Goal: Task Accomplishment & Management: Manage account settings

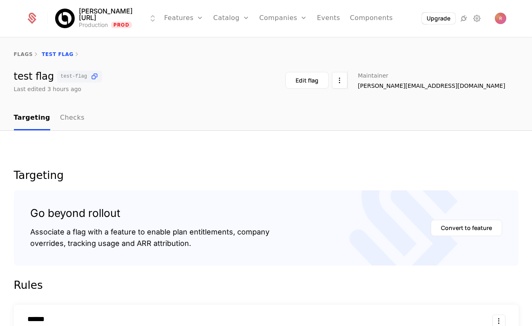
click at [223, 82] on link "Configuration" at bounding box center [244, 79] width 42 height 7
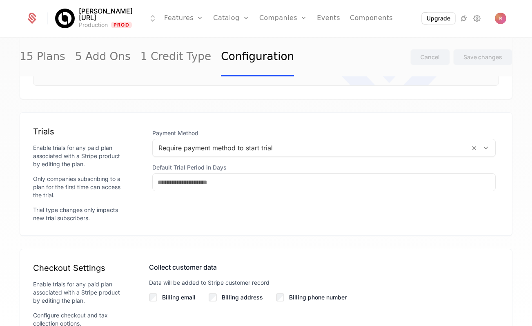
scroll to position [645, 0]
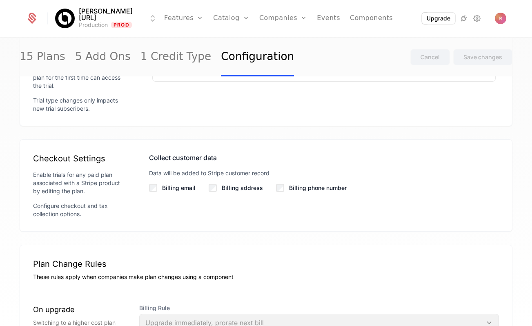
click at [173, 189] on label "Billing email" at bounding box center [178, 188] width 33 height 8
click at [310, 190] on label "Billing phone number" at bounding box center [318, 188] width 58 height 8
click at [477, 57] on div "Save changes" at bounding box center [482, 57] width 39 height 8
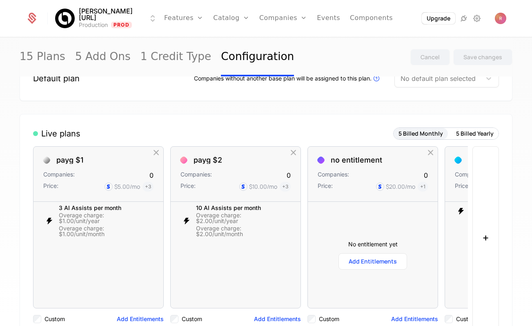
scroll to position [0, 0]
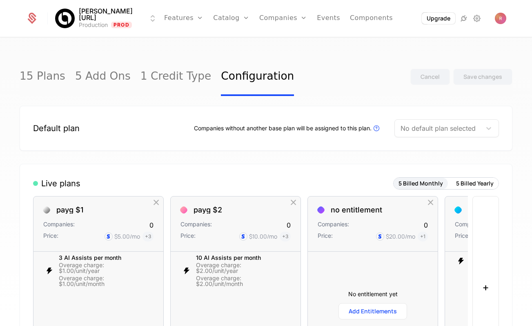
click at [259, 18] on link "Companies" at bounding box center [283, 18] width 48 height 37
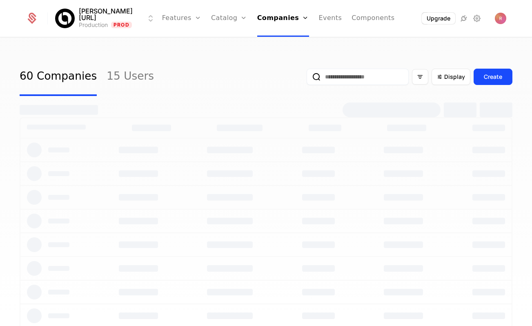
click at [224, 20] on link "Catalog" at bounding box center [229, 18] width 36 height 37
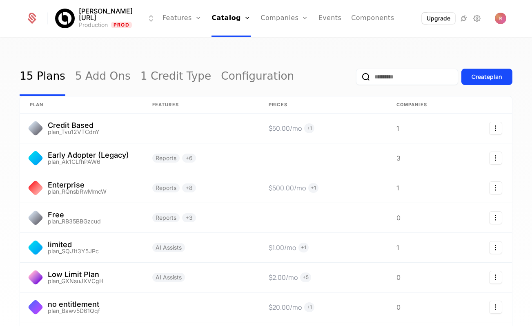
click at [232, 42] on link "Plans" at bounding box center [242, 40] width 42 height 7
click at [221, 42] on link "Plans" at bounding box center [242, 40] width 42 height 7
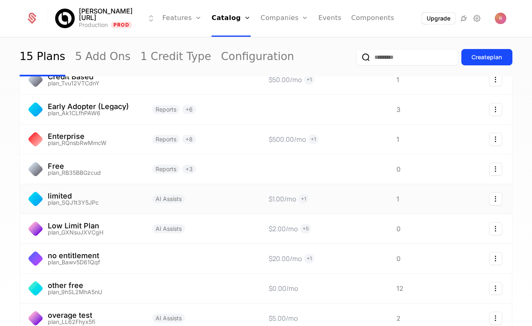
scroll to position [127, 0]
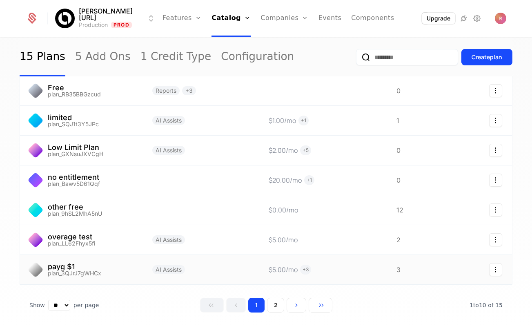
click at [81, 282] on link at bounding box center [81, 269] width 122 height 29
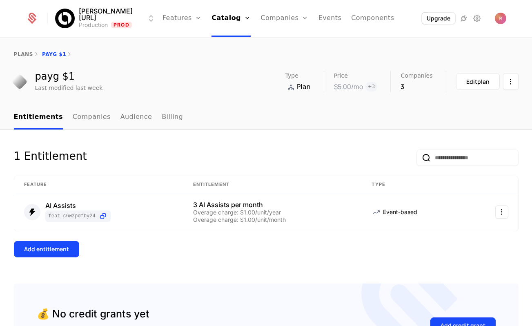
click at [484, 82] on div "Edit plan" at bounding box center [477, 82] width 23 height 8
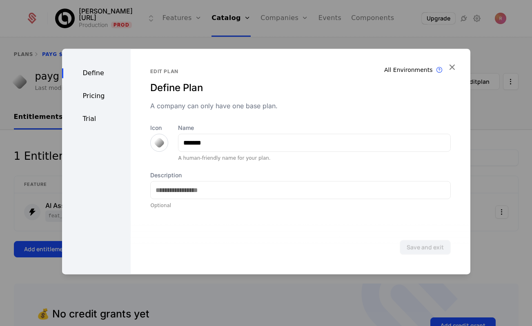
click at [92, 100] on div "Pricing" at bounding box center [96, 96] width 69 height 10
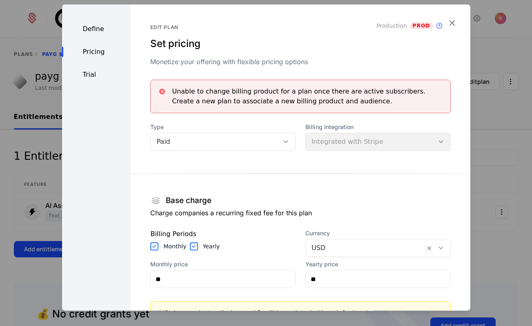
click at [77, 67] on div "Define Pricing Trial" at bounding box center [96, 230] width 69 height 453
click at [32, 147] on div at bounding box center [266, 163] width 532 height 326
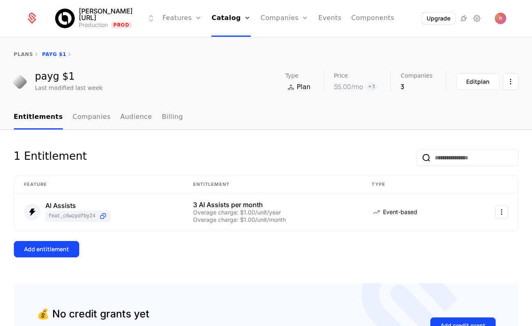
click at [216, 22] on link "Catalog" at bounding box center [230, 18] width 39 height 37
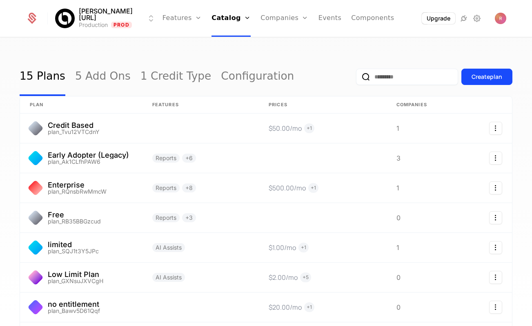
click at [221, 82] on link "Configuration" at bounding box center [242, 79] width 42 height 7
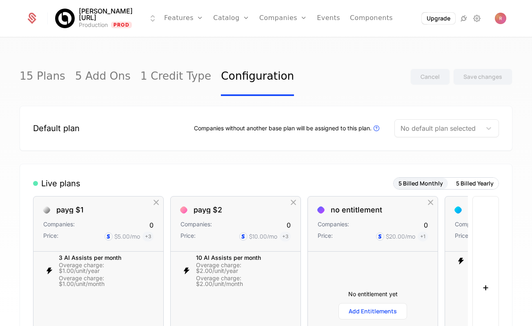
click at [281, 16] on link "Companies" at bounding box center [283, 18] width 48 height 37
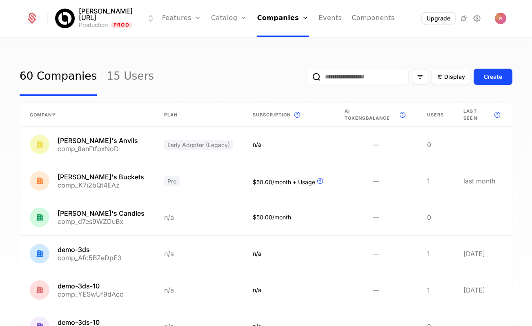
click at [214, 17] on link "Catalog" at bounding box center [229, 18] width 36 height 37
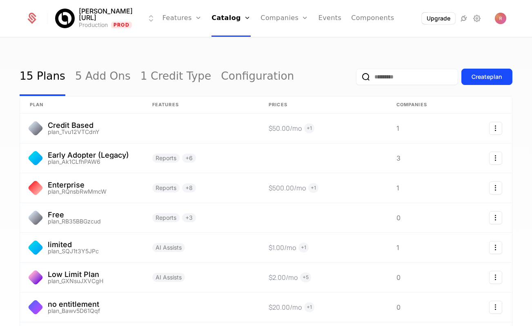
click at [228, 77] on link "Configuration" at bounding box center [257, 77] width 73 height 38
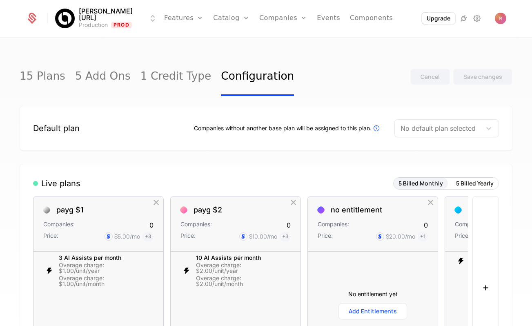
click at [350, 15] on link "Components" at bounding box center [371, 18] width 43 height 37
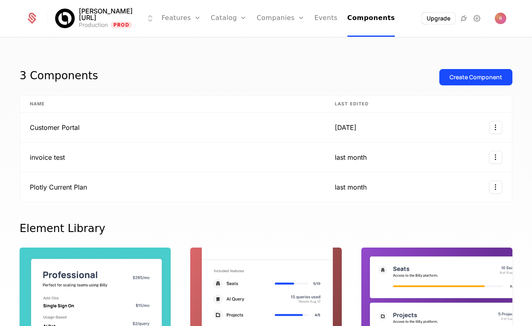
click at [217, 38] on div "Plans Add Ons Credits Configuration" at bounding box center [242, 59] width 62 height 65
click at [220, 40] on link "Plans" at bounding box center [241, 40] width 42 height 7
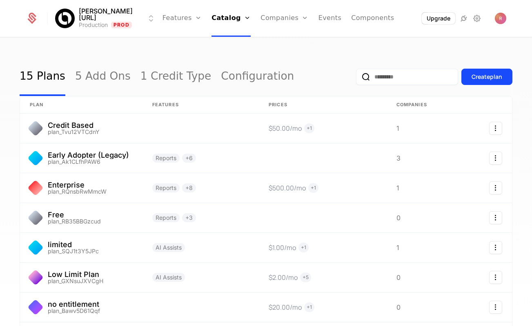
click at [223, 25] on link "Catalog" at bounding box center [230, 18] width 39 height 37
click at [228, 42] on link "Plans" at bounding box center [242, 40] width 42 height 7
click at [228, 82] on link "Configuration" at bounding box center [242, 79] width 42 height 7
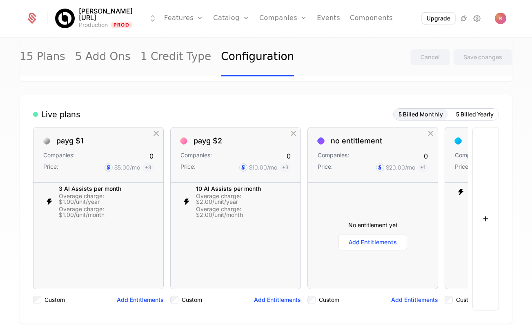
scroll to position [74, 0]
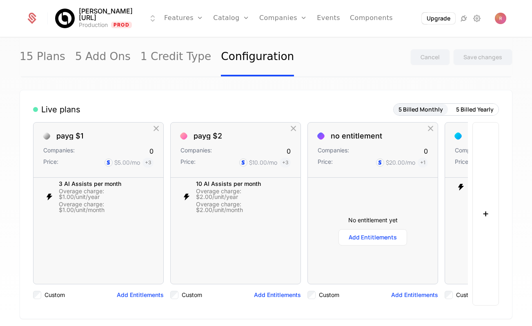
click at [490, 198] on button "+" at bounding box center [485, 213] width 27 height 183
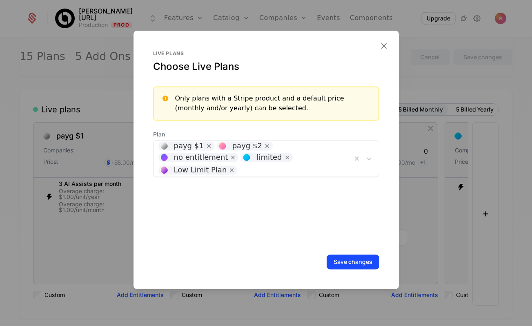
click at [430, 222] on div at bounding box center [266, 163] width 532 height 326
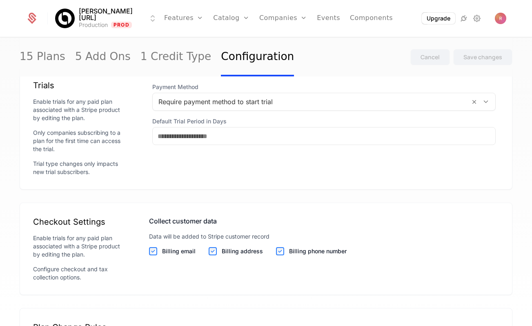
scroll to position [717, 0]
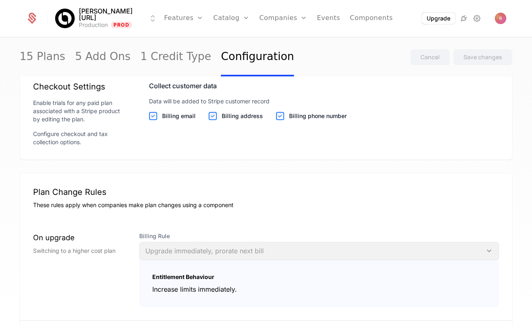
click at [294, 113] on label "Billing phone number" at bounding box center [318, 116] width 58 height 8
click at [239, 115] on label "Billing address" at bounding box center [242, 116] width 41 height 8
click at [173, 116] on label "Billing email" at bounding box center [178, 116] width 33 height 8
click at [232, 118] on label "Billing address" at bounding box center [242, 116] width 41 height 8
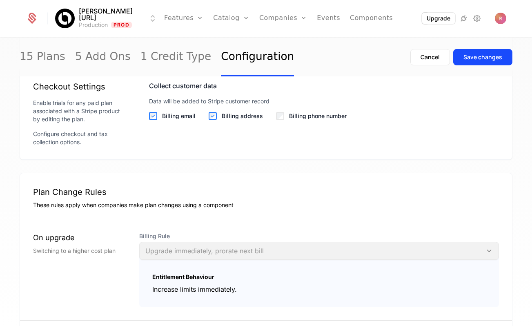
click at [304, 119] on label "Billing phone number" at bounding box center [318, 116] width 58 height 8
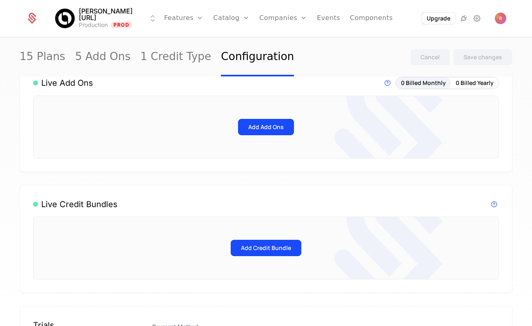
scroll to position [560, 0]
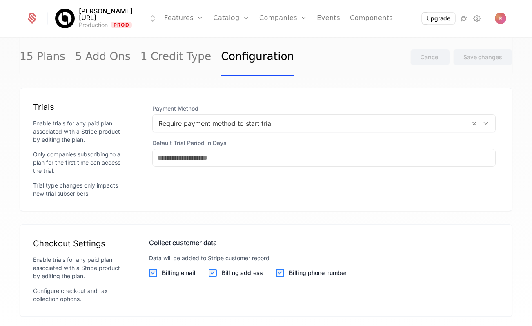
click at [173, 177] on div "Payment Method Require payment method to start trial Default Trial Period in Da…" at bounding box center [324, 149] width 350 height 96
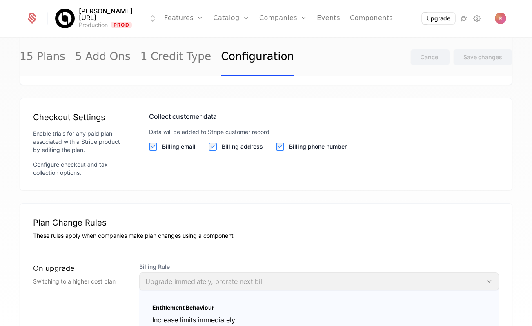
click at [94, 156] on div "Enable trials for any paid plan associated with a Stripe product by editing the…" at bounding box center [78, 152] width 90 height 47
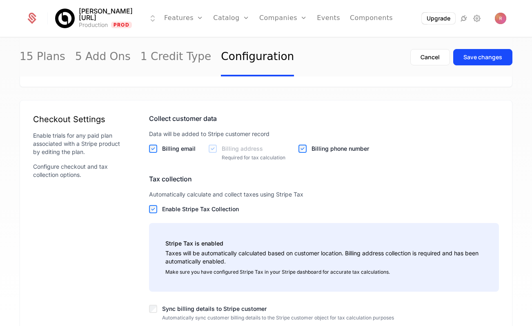
scroll to position [758, 0]
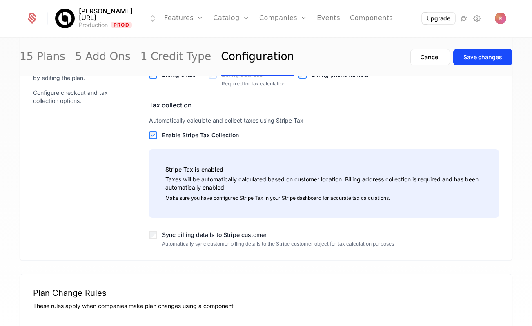
click at [177, 233] on label "Sync billing details to Stripe customer" at bounding box center [330, 235] width 337 height 8
click at [472, 57] on div "Save changes" at bounding box center [482, 57] width 39 height 8
